Goal: Entertainment & Leisure: Consume media (video, audio)

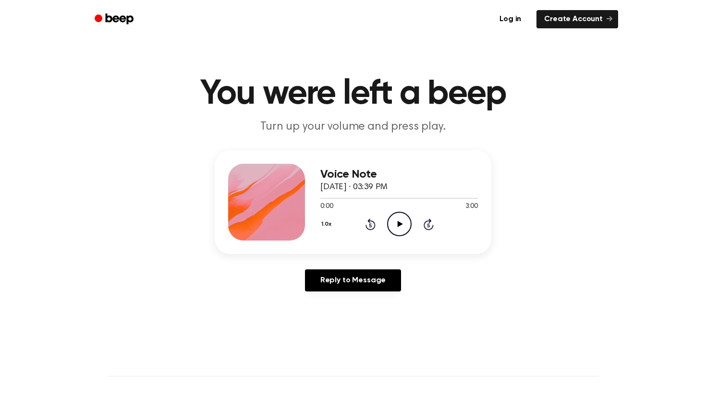
click at [404, 215] on icon "Play Audio" at bounding box center [399, 224] width 24 height 24
click at [366, 221] on icon "Rewind 5 seconds" at bounding box center [370, 224] width 11 height 12
click at [403, 214] on icon "Play Audio" at bounding box center [399, 224] width 24 height 24
